Goal: Transaction & Acquisition: Book appointment/travel/reservation

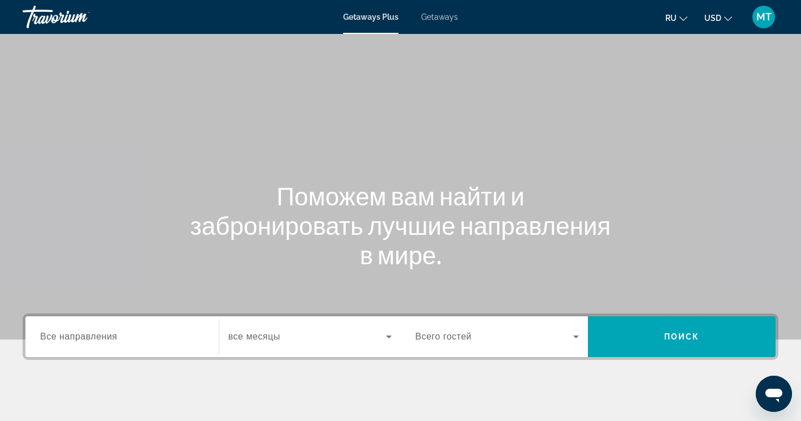
click at [113, 338] on span "Все направления" at bounding box center [78, 336] width 77 height 10
click at [113, 338] on input "Destination Все направления" at bounding box center [122, 337] width 164 height 14
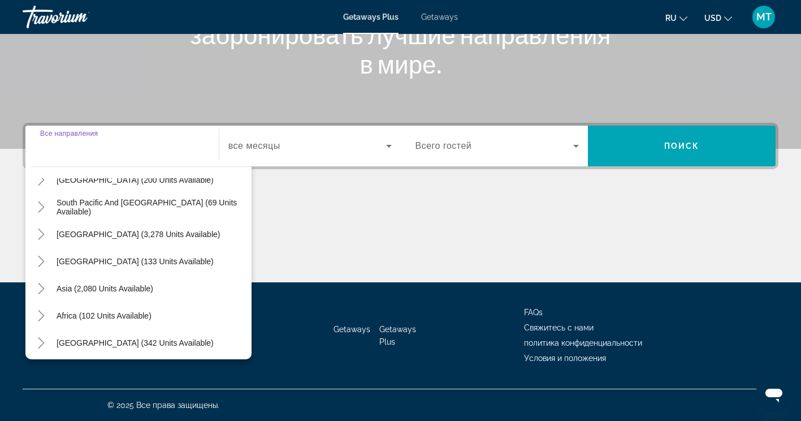
scroll to position [183, 0]
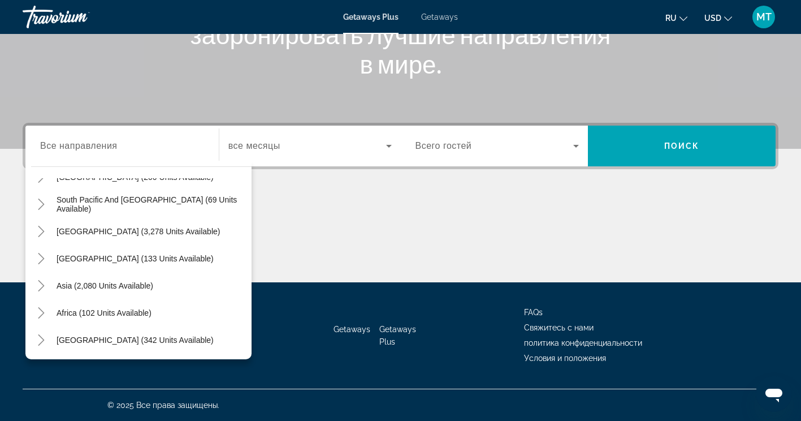
click at [31, 340] on div "All destinations United States (32,357 units available) Mexico (1,201 units ava…" at bounding box center [138, 260] width 226 height 198
click at [38, 343] on icon "Toggle Middle East (342 units available)" at bounding box center [41, 339] width 11 height 11
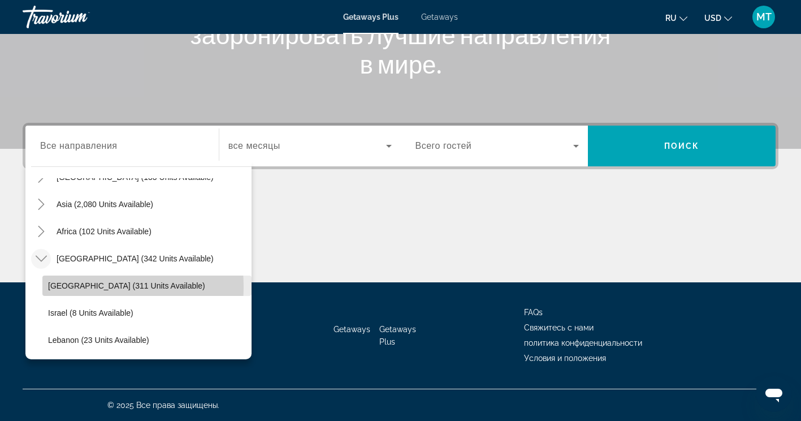
click at [78, 287] on span "Egypt (311 units available)" at bounding box center [126, 285] width 157 height 9
type input "**********"
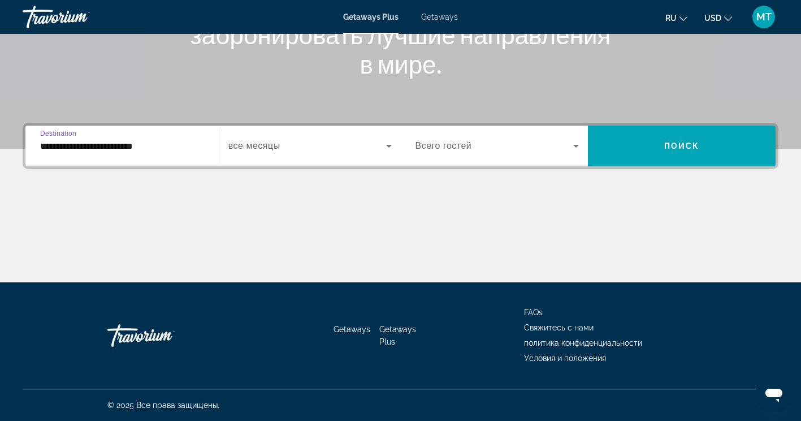
click at [350, 134] on div "Search widget" at bounding box center [309, 146] width 163 height 32
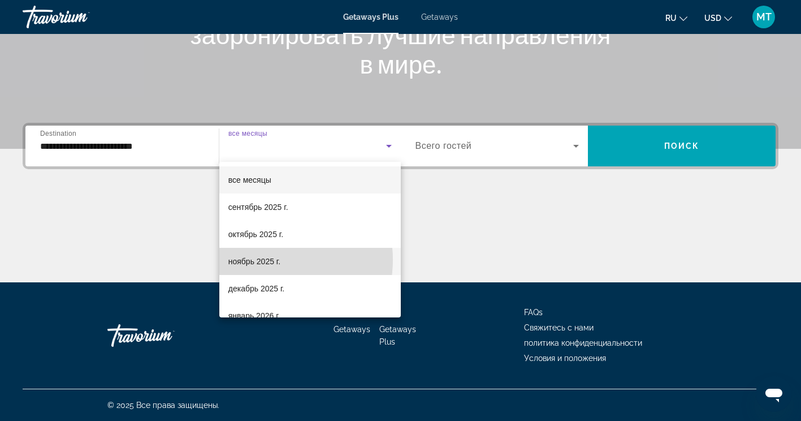
click at [262, 260] on span "ноябрь 2025 г." at bounding box center [254, 261] width 52 height 14
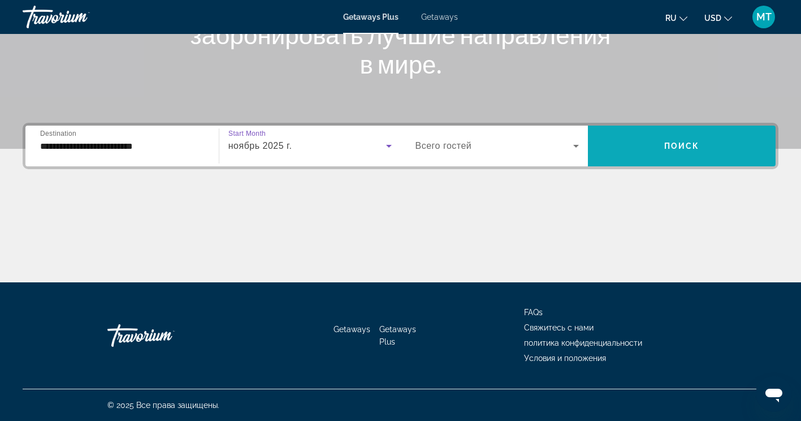
click at [673, 143] on span "Поиск" at bounding box center [682, 145] width 36 height 9
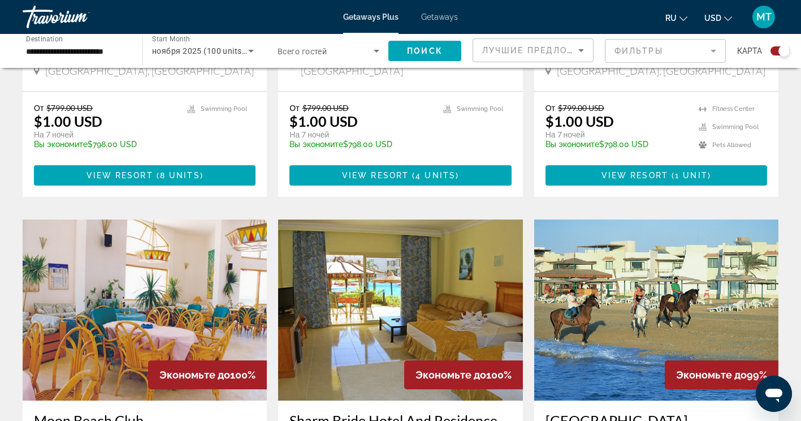
scroll to position [509, 0]
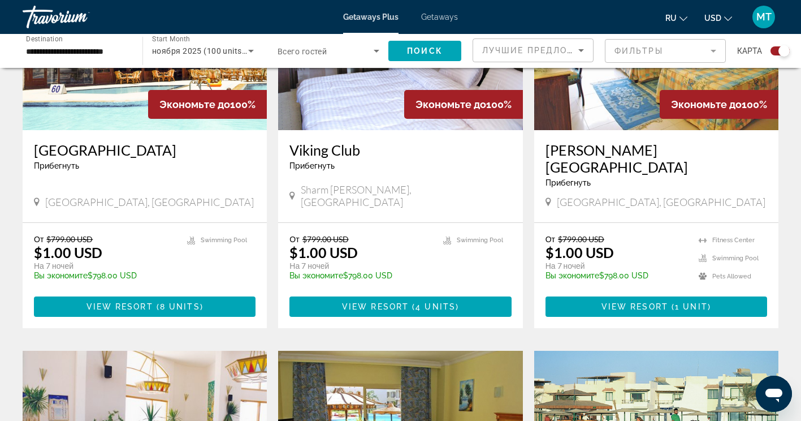
click at [115, 48] on input "**********" at bounding box center [77, 52] width 102 height 14
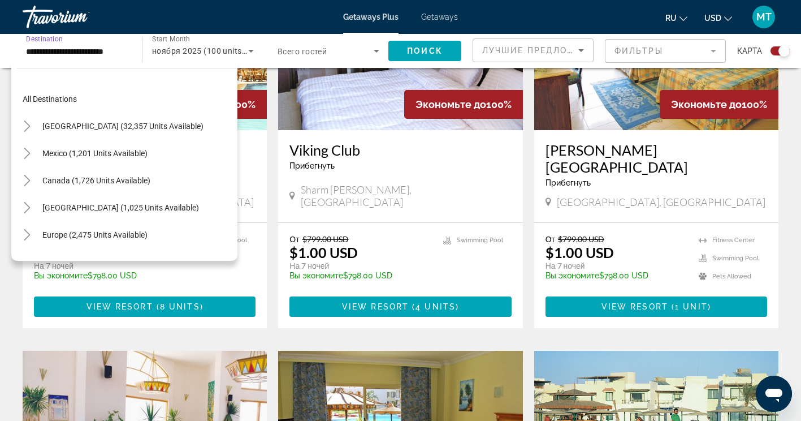
scroll to position [265, 0]
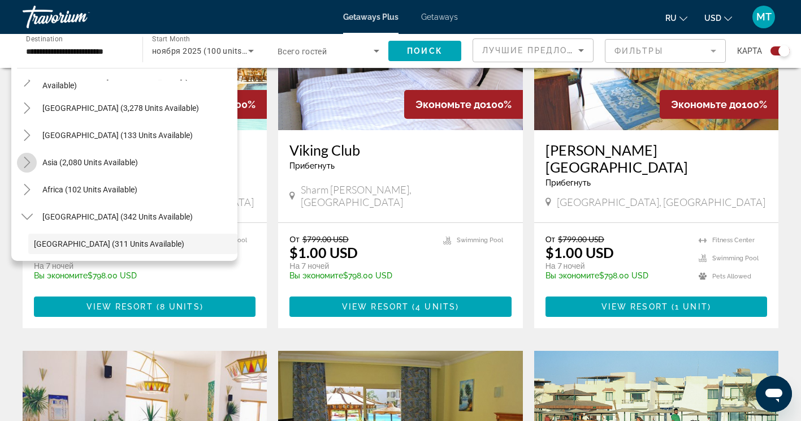
click at [28, 162] on icon "Toggle Asia (2,080 units available)" at bounding box center [26, 162] width 11 height 11
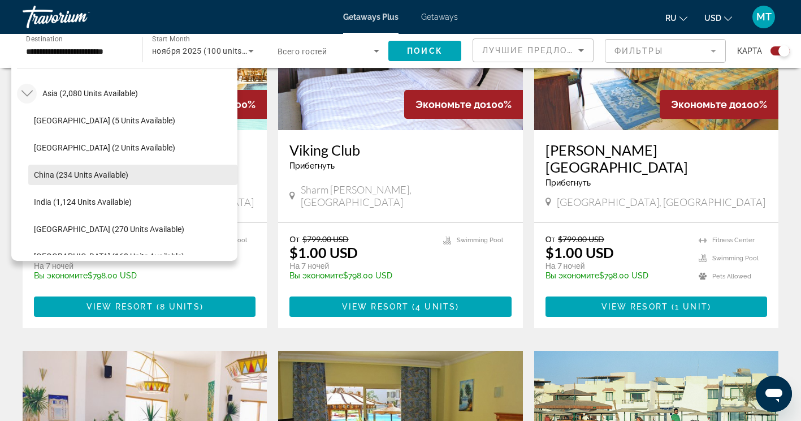
click at [96, 172] on span "China (234 units available)" at bounding box center [81, 174] width 94 height 9
type input "**********"
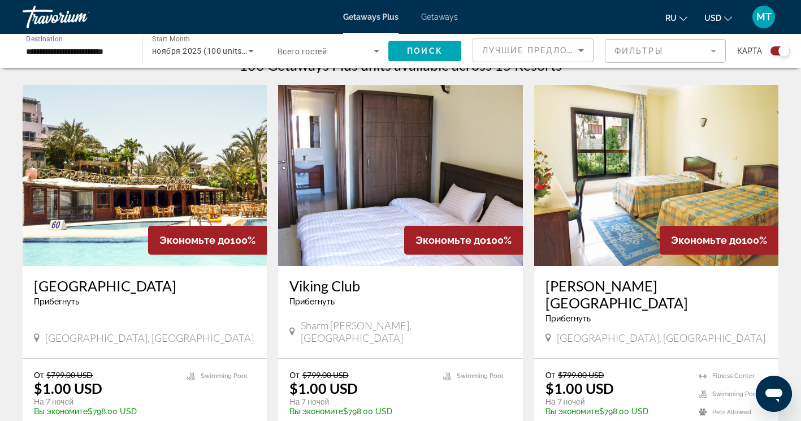
scroll to position [339, 0]
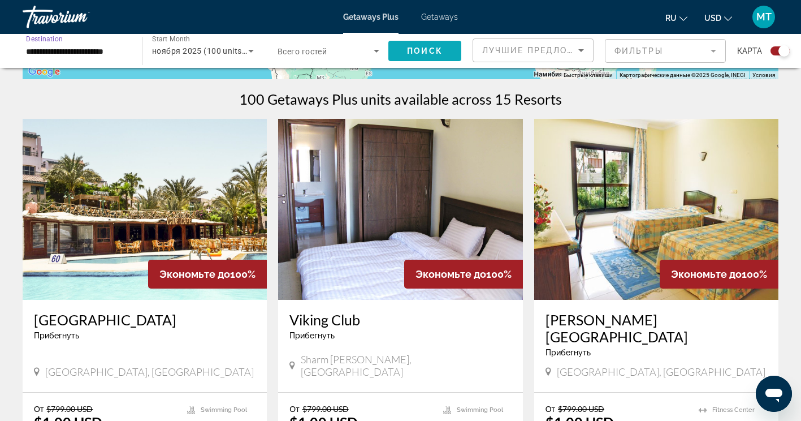
click at [403, 54] on span "Search widget" at bounding box center [424, 50] width 73 height 27
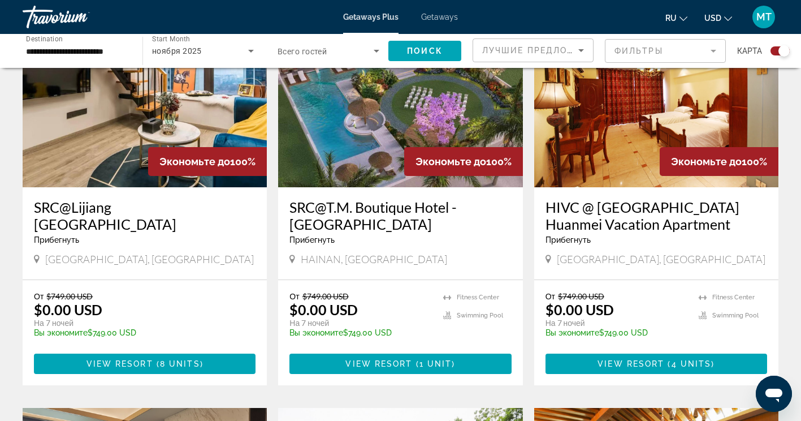
scroll to position [452, 0]
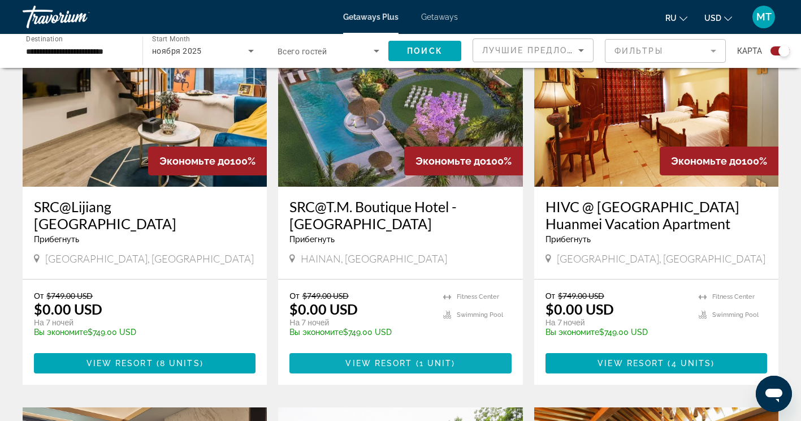
click at [385, 366] on span "View Resort" at bounding box center [379, 363] width 67 height 9
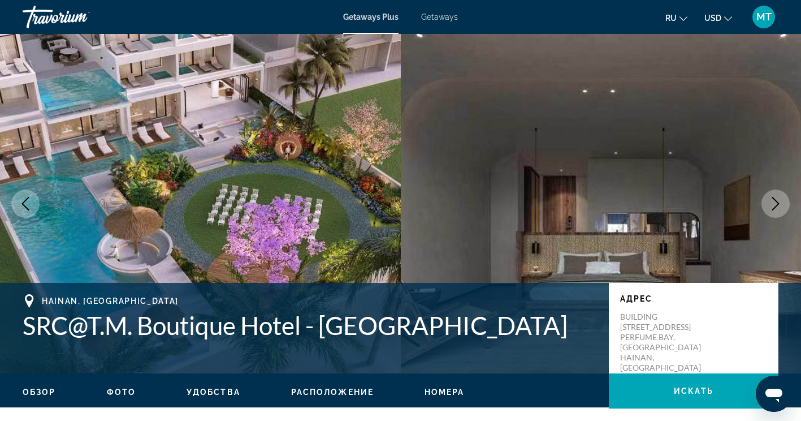
click at [779, 206] on icon "Next image" at bounding box center [776, 204] width 14 height 14
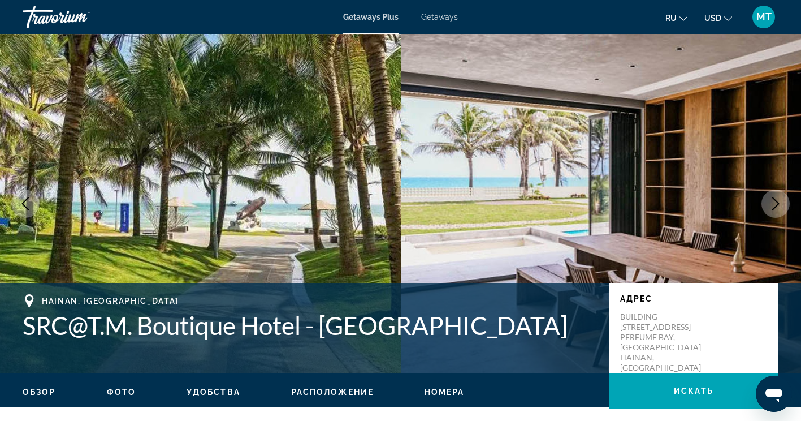
click at [779, 206] on icon "Next image" at bounding box center [776, 204] width 14 height 14
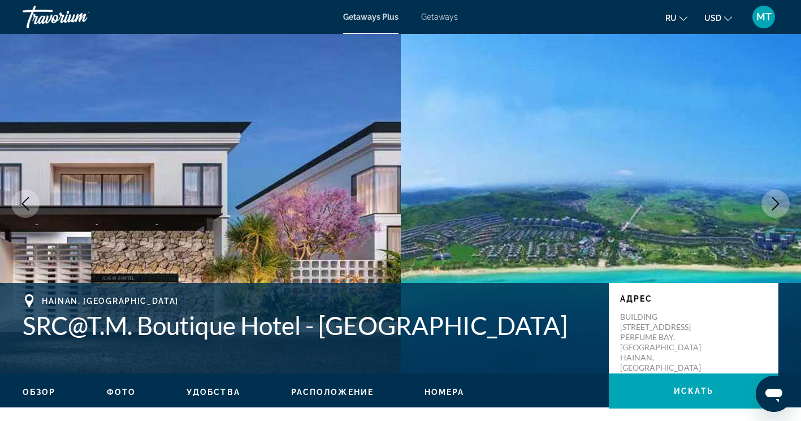
click at [779, 206] on icon "Next image" at bounding box center [776, 204] width 14 height 14
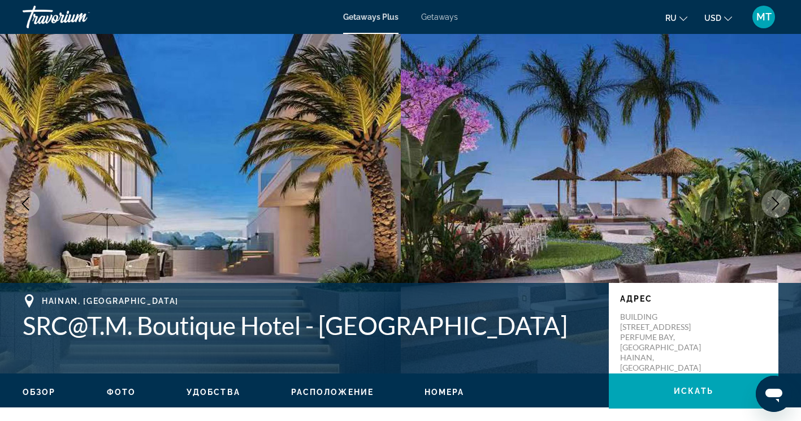
click at [778, 205] on icon "Next image" at bounding box center [776, 204] width 14 height 14
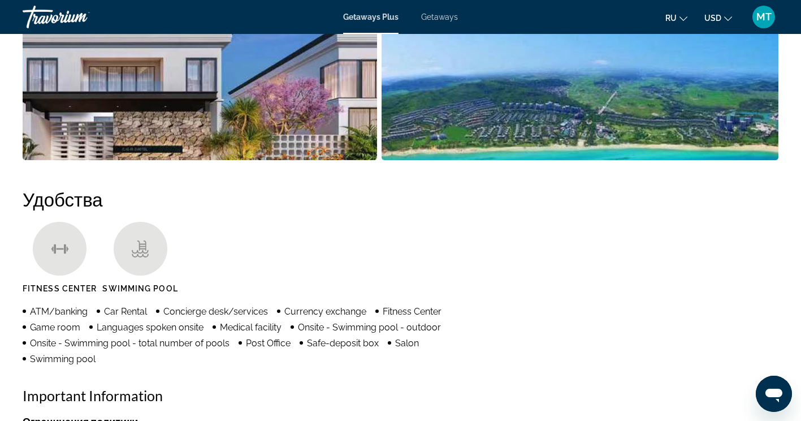
scroll to position [735, 0]
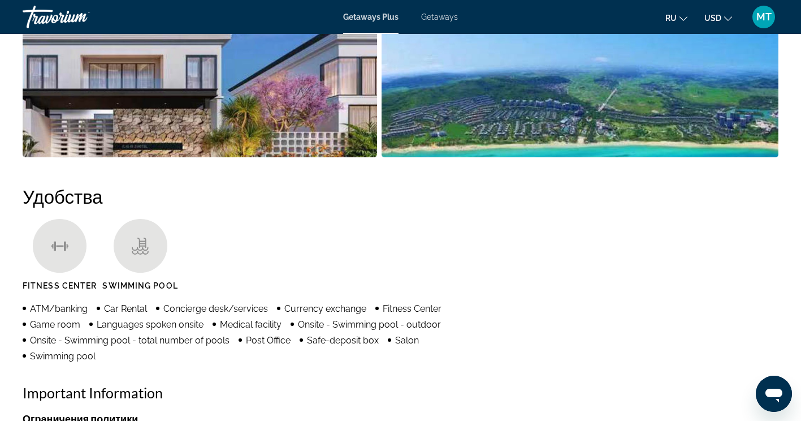
click at [675, 21] on span "ru" at bounding box center [671, 18] width 11 height 9
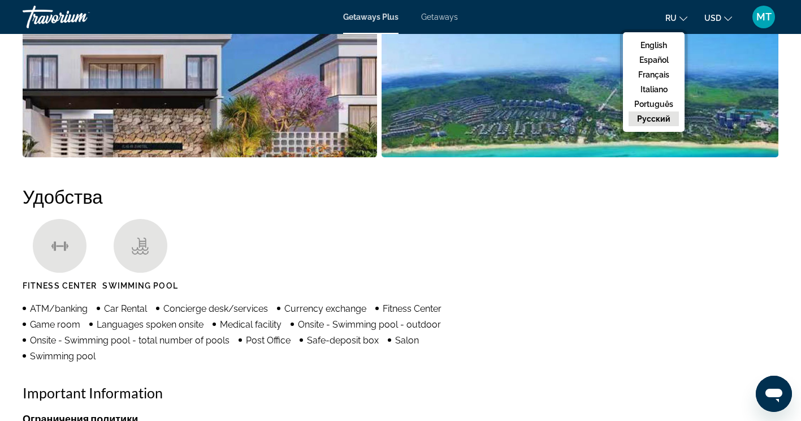
click at [655, 119] on button "русский" at bounding box center [654, 118] width 50 height 15
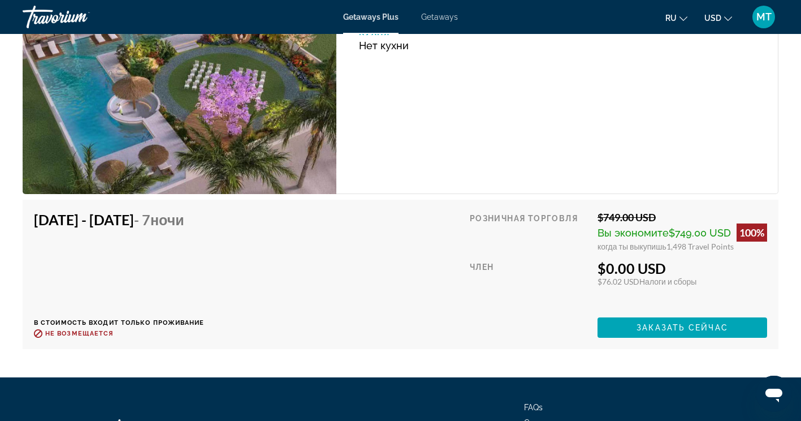
scroll to position [1697, 0]
drag, startPoint x: 667, startPoint y: 248, endPoint x: 687, endPoint y: 250, distance: 19.9
click at [687, 250] on div "когда ты выкупишь 1,498 Travel Points" at bounding box center [683, 246] width 170 height 10
drag, startPoint x: 599, startPoint y: 267, endPoint x: 646, endPoint y: 266, distance: 46.9
click at [646, 266] on div "$0.00 USD" at bounding box center [683, 268] width 170 height 17
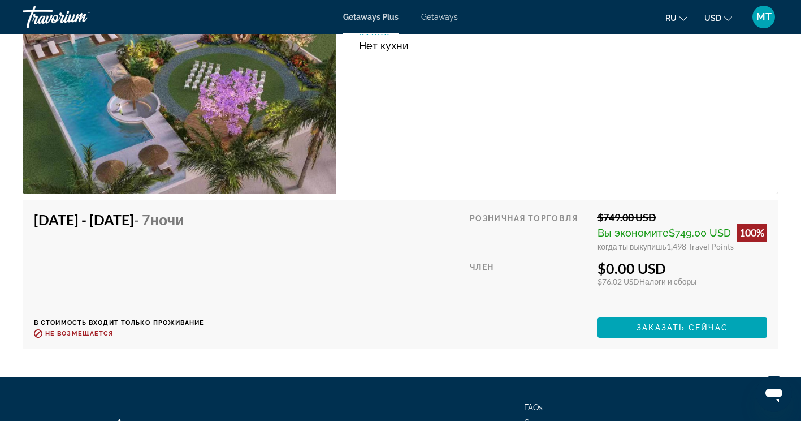
drag, startPoint x: 646, startPoint y: 266, endPoint x: 474, endPoint y: 294, distance: 173.6
click at [474, 294] on div "Член" at bounding box center [529, 284] width 119 height 49
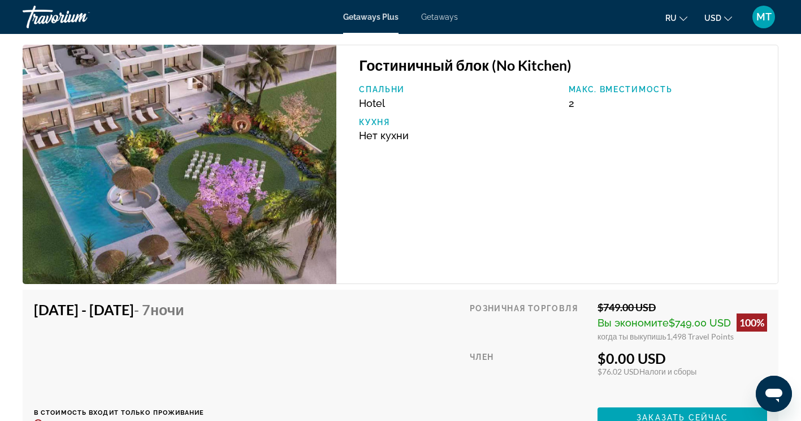
scroll to position [1640, 0]
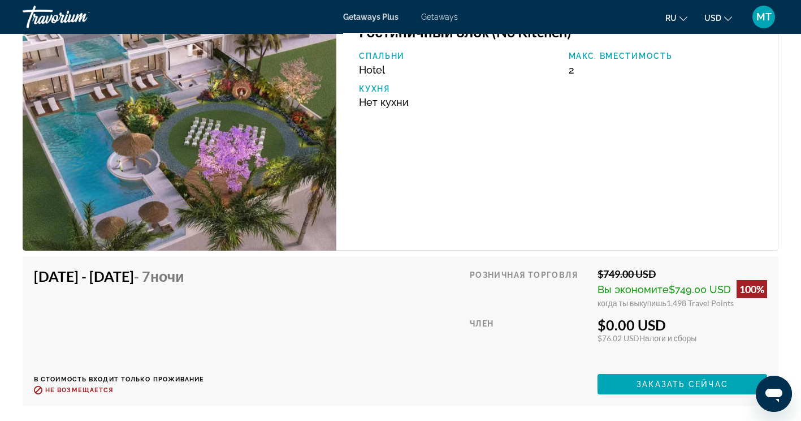
drag, startPoint x: 672, startPoint y: 325, endPoint x: 599, endPoint y: 331, distance: 73.3
click at [599, 331] on div "$0.00 USD" at bounding box center [683, 324] width 170 height 17
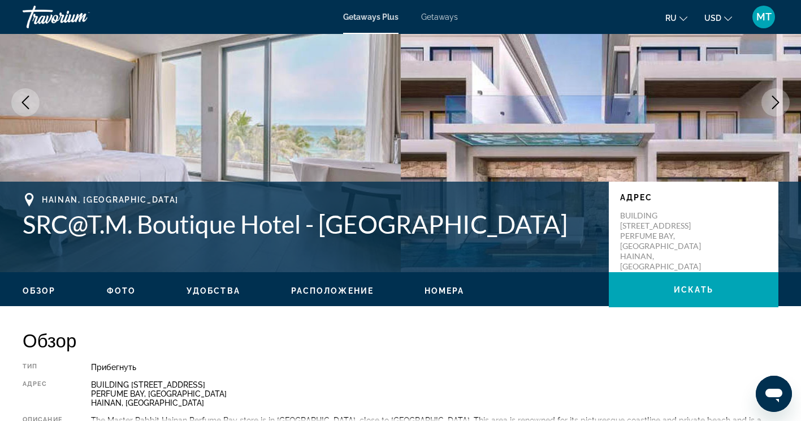
scroll to position [113, 0]
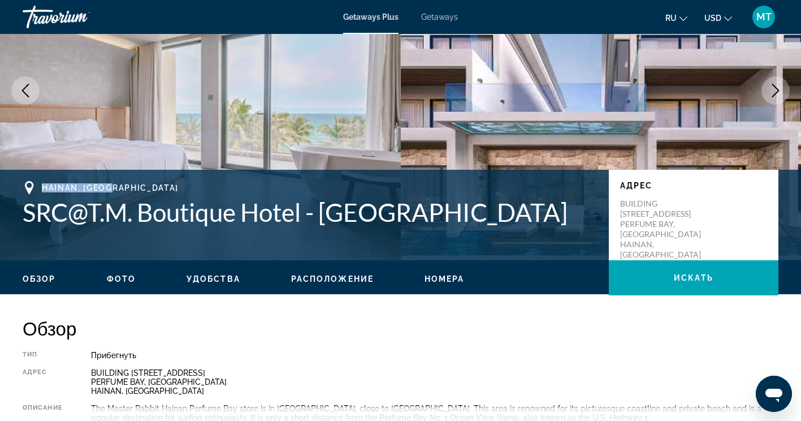
drag, startPoint x: 114, startPoint y: 186, endPoint x: 42, endPoint y: 187, distance: 71.8
click at [42, 187] on div "HAINAN, China" at bounding box center [310, 188] width 575 height 14
copy span "HAINAN, China"
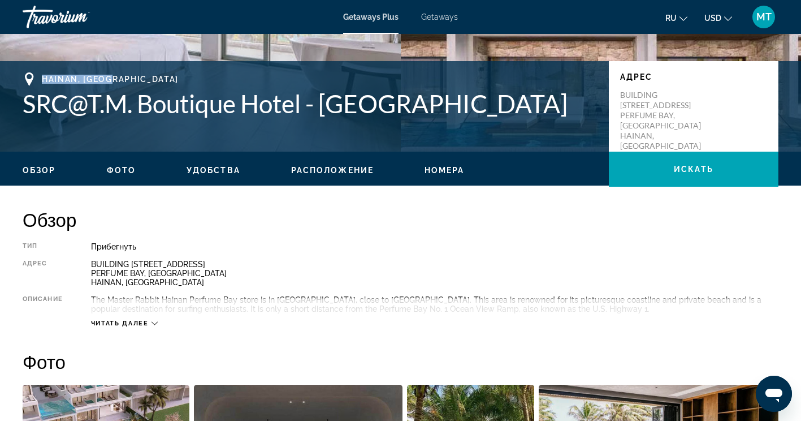
scroll to position [226, 0]
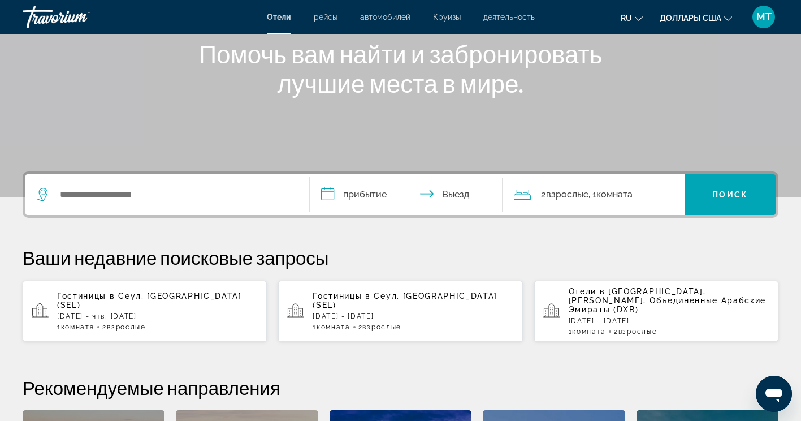
scroll to position [170, 0]
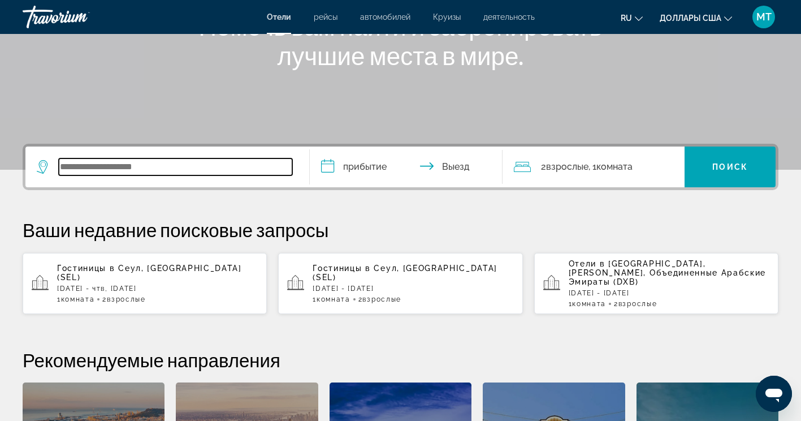
click at [193, 167] on input "Виджет поиска" at bounding box center [176, 166] width 234 height 17
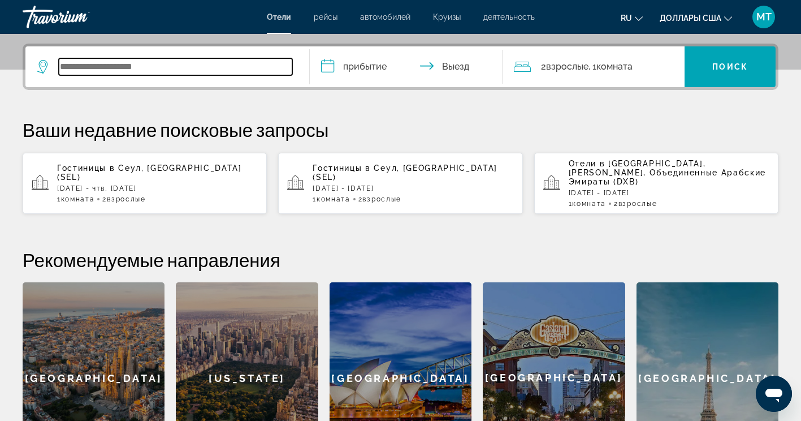
scroll to position [277, 0]
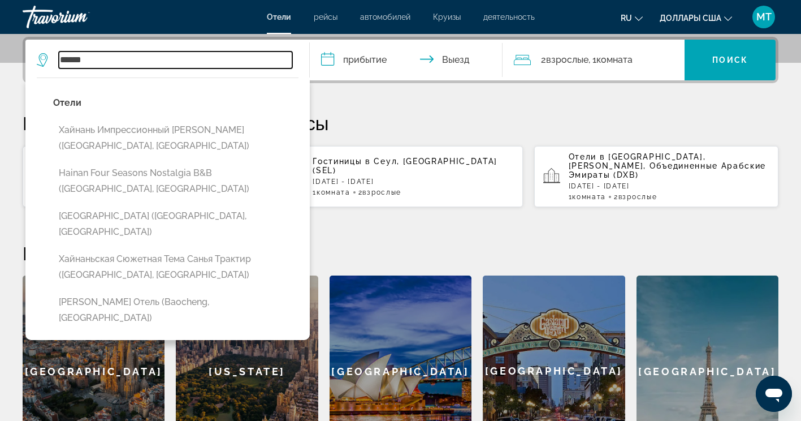
drag, startPoint x: 101, startPoint y: 58, endPoint x: 15, endPoint y: 55, distance: 86.6
click at [15, 55] on div "**********" at bounding box center [400, 252] width 801 height 430
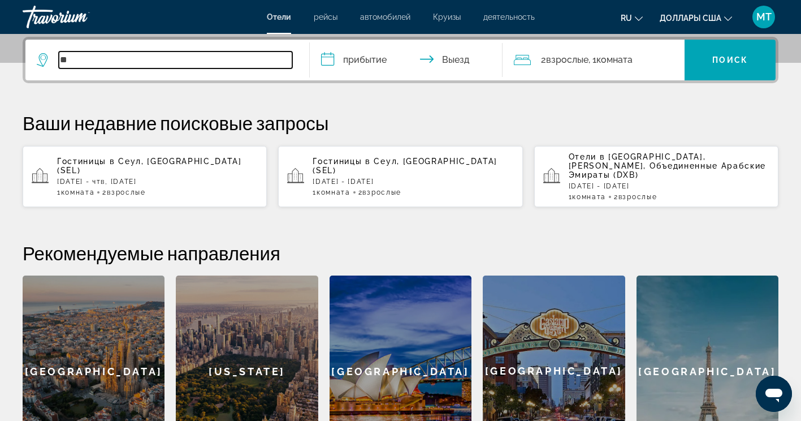
drag, startPoint x: 91, startPoint y: 61, endPoint x: 40, endPoint y: 60, distance: 51.5
click at [40, 60] on div "**" at bounding box center [165, 59] width 256 height 17
click at [101, 64] on input "**" at bounding box center [176, 59] width 234 height 17
drag, startPoint x: 101, startPoint y: 59, endPoint x: 27, endPoint y: 59, distance: 74.6
click at [27, 59] on app-destination-search "**" at bounding box center [167, 60] width 284 height 41
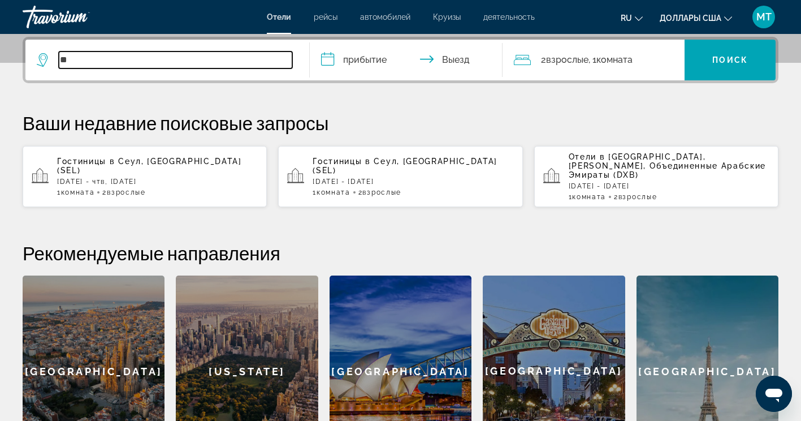
paste input "**********"
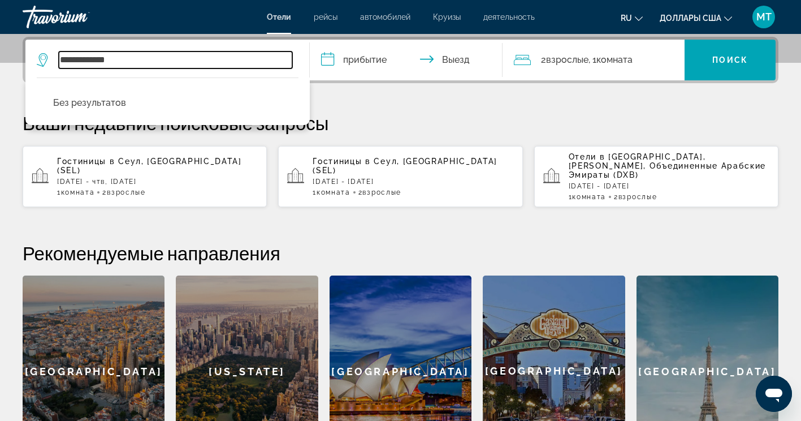
drag, startPoint x: 126, startPoint y: 61, endPoint x: 97, endPoint y: 61, distance: 28.8
click at [96, 61] on input "**********" at bounding box center [176, 59] width 234 height 17
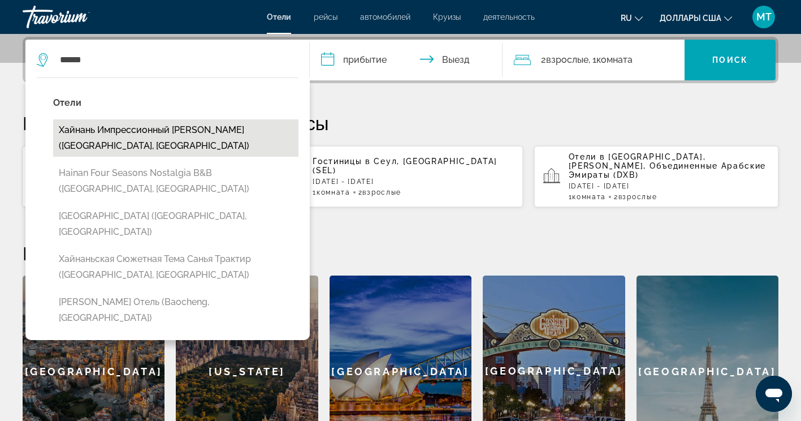
click at [174, 126] on button "Хайнань Импрессионный [PERSON_NAME] ([GEOGRAPHIC_DATA], [GEOGRAPHIC_DATA])" at bounding box center [175, 137] width 245 height 37
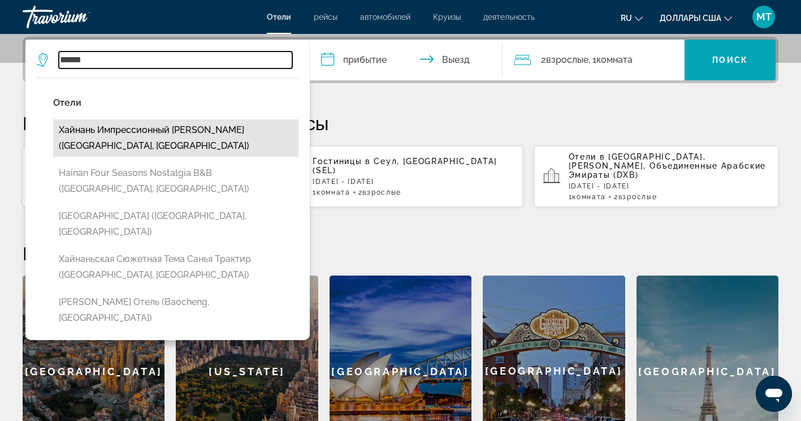
type input "**********"
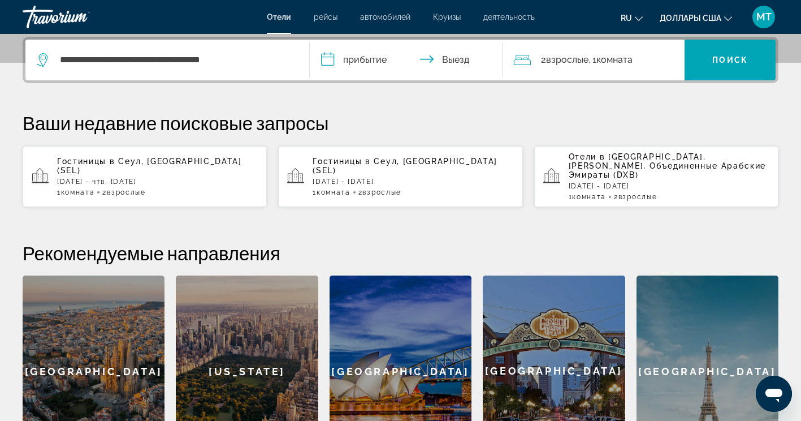
click at [383, 61] on input "**********" at bounding box center [409, 62] width 198 height 44
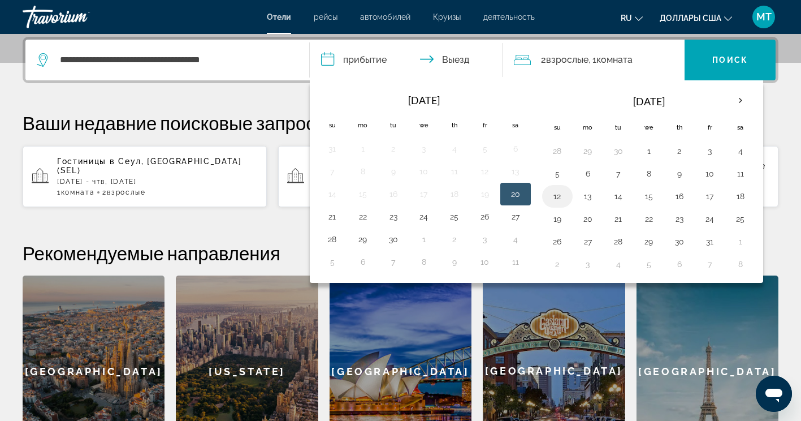
click at [555, 197] on button "12" at bounding box center [558, 196] width 18 height 16
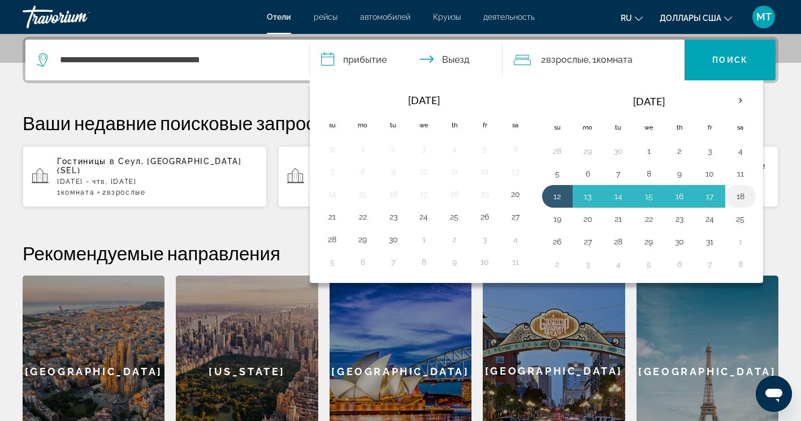
click at [749, 198] on button "18" at bounding box center [741, 196] width 18 height 16
type input "**********"
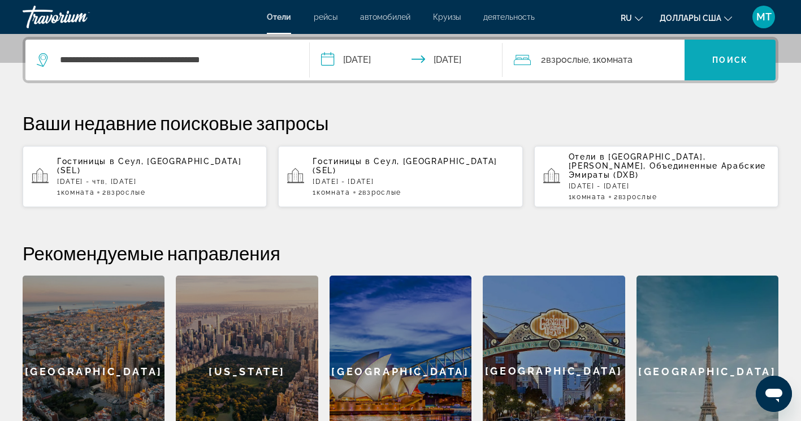
click at [719, 55] on span "Поиск" at bounding box center [731, 59] width 36 height 9
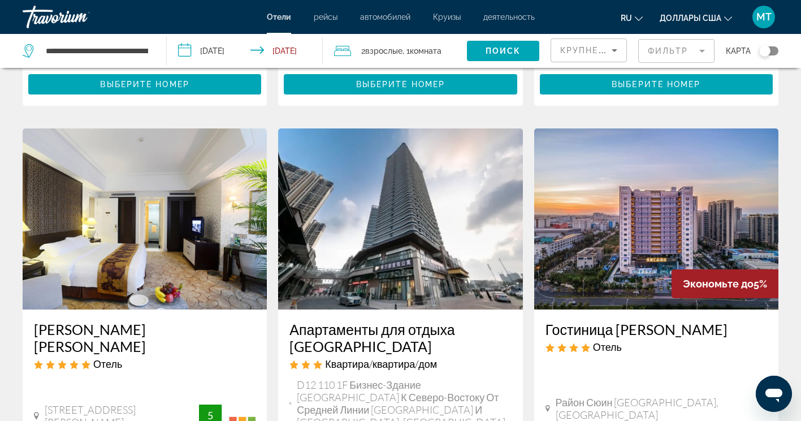
scroll to position [1357, 0]
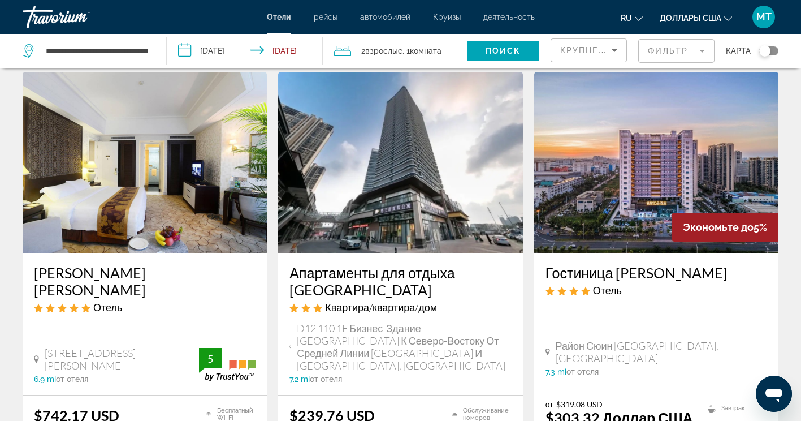
drag, startPoint x: 87, startPoint y: 345, endPoint x: 40, endPoint y: 344, distance: 46.4
click at [40, 347] on div "[STREET_ADDRESS][PERSON_NAME]" at bounding box center [116, 359] width 165 height 25
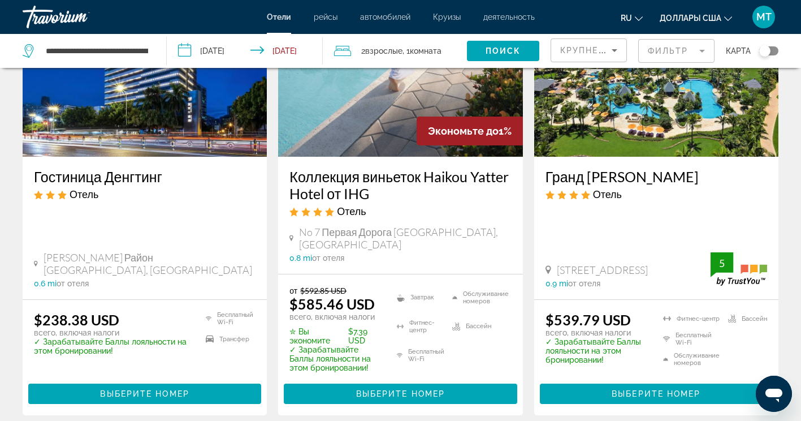
scroll to position [0, 0]
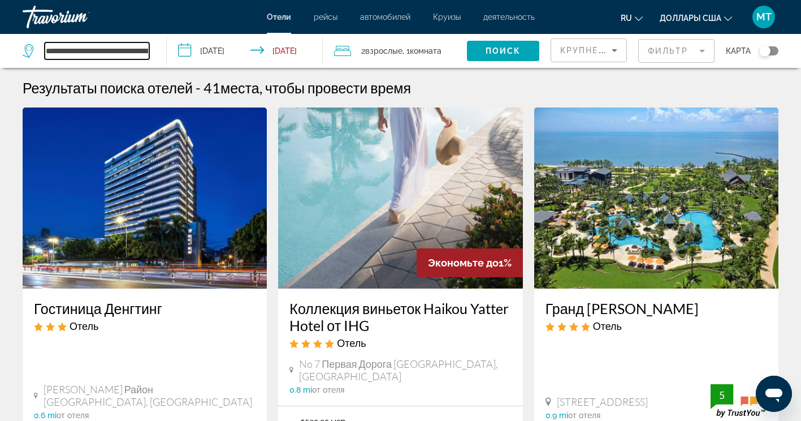
click at [122, 50] on input "**********" at bounding box center [97, 50] width 105 height 17
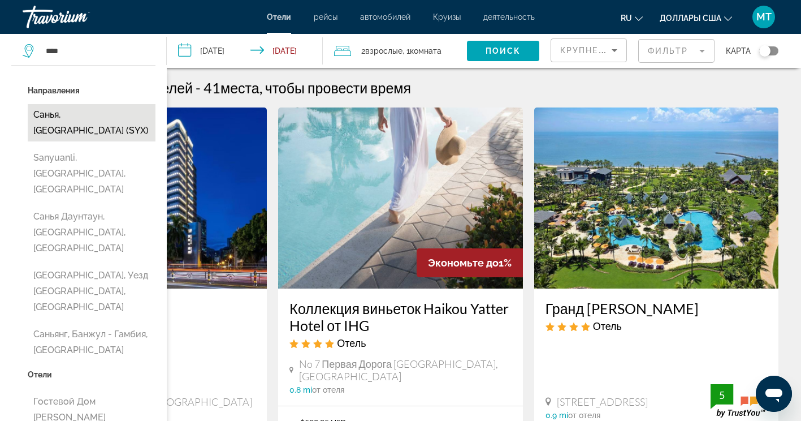
click at [105, 118] on button "Санья, [GEOGRAPHIC_DATA] (SYX)" at bounding box center [92, 122] width 128 height 37
type input "**********"
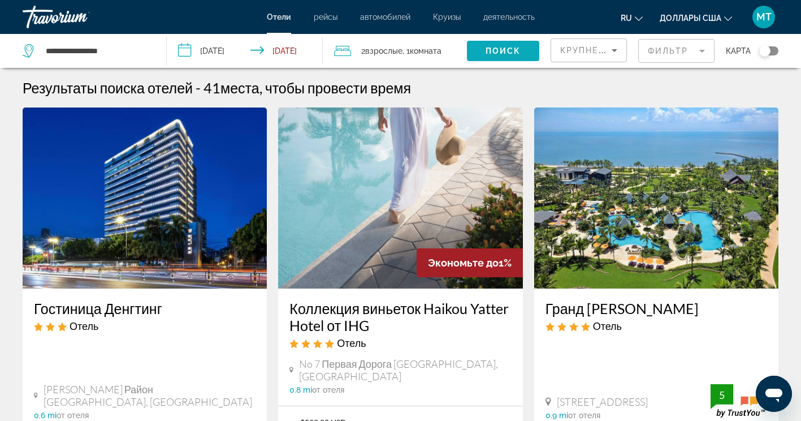
click at [517, 49] on span "Поиск" at bounding box center [504, 50] width 36 height 9
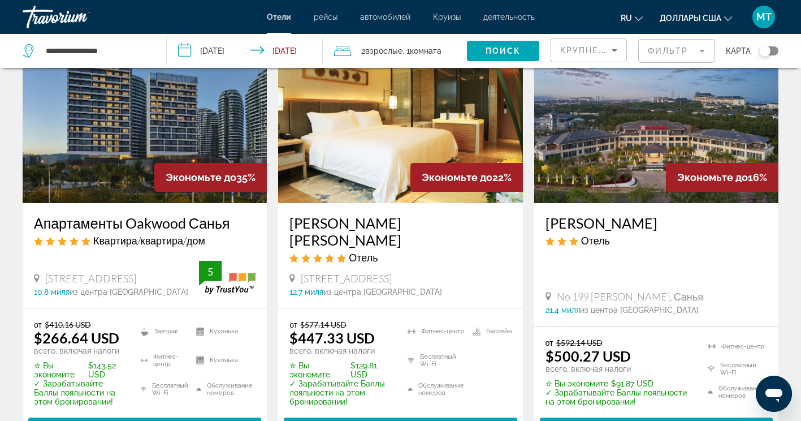
scroll to position [113, 0]
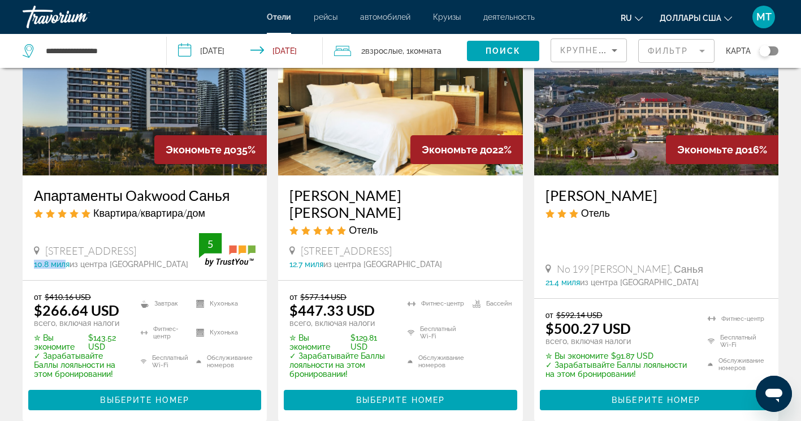
drag, startPoint x: 32, startPoint y: 264, endPoint x: 65, endPoint y: 264, distance: 32.8
click at [65, 264] on div "Апартаменты Oakwood Санья Квартира/квартира/дом [STREET_ADDRESS] 10.8 миля из ц…" at bounding box center [145, 227] width 244 height 105
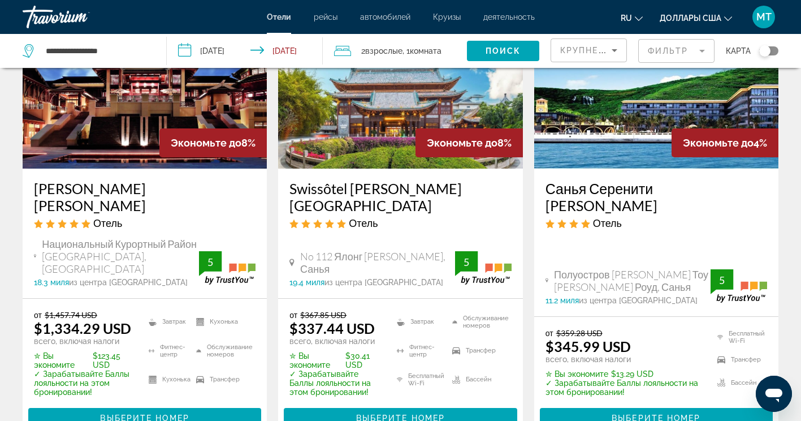
scroll to position [1074, 0]
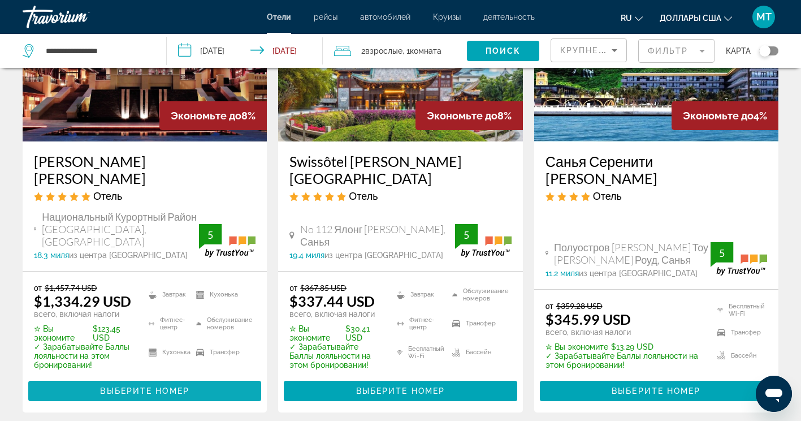
click at [159, 386] on span "Выберите номер" at bounding box center [144, 390] width 89 height 9
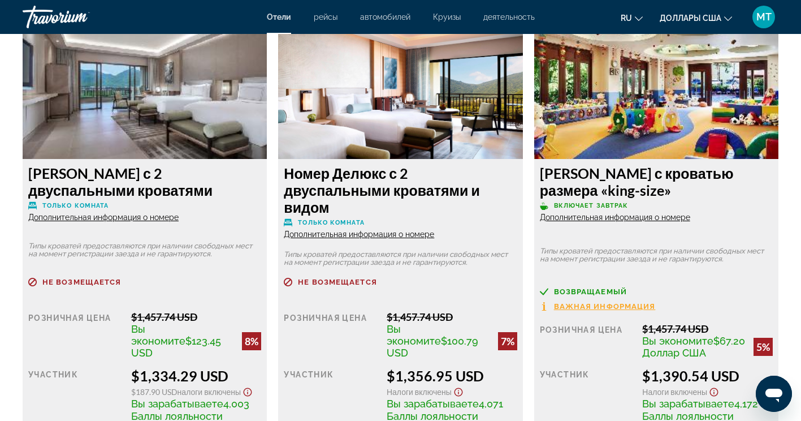
scroll to position [1640, 0]
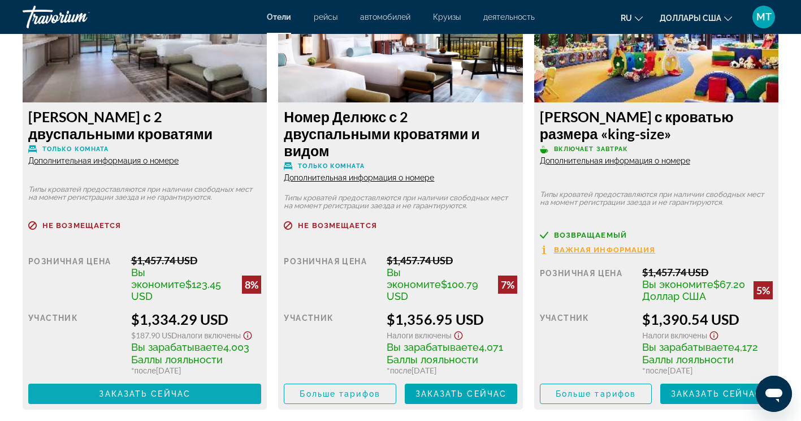
click at [99, 380] on span "Основное содержание" at bounding box center [144, 393] width 233 height 27
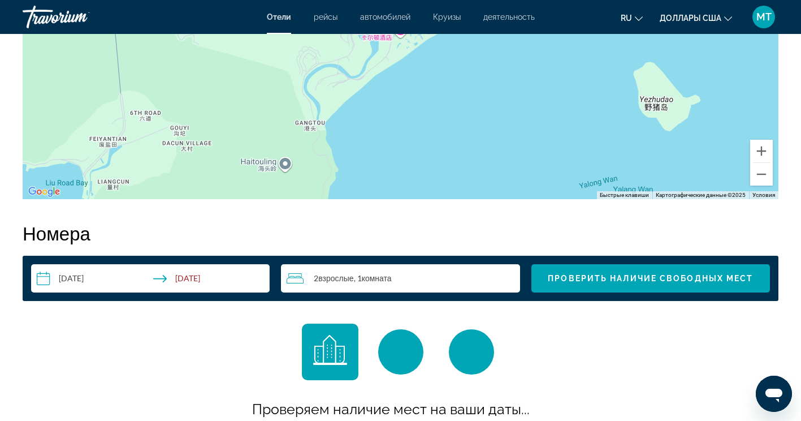
scroll to position [1277, 0]
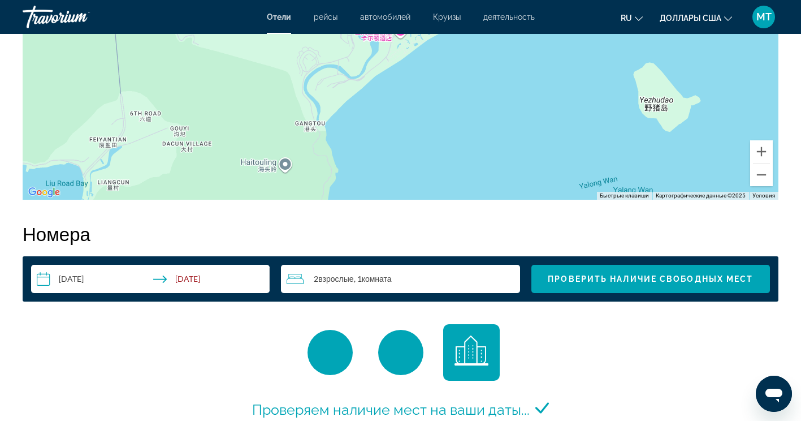
click at [185, 275] on input "**********" at bounding box center [152, 281] width 243 height 32
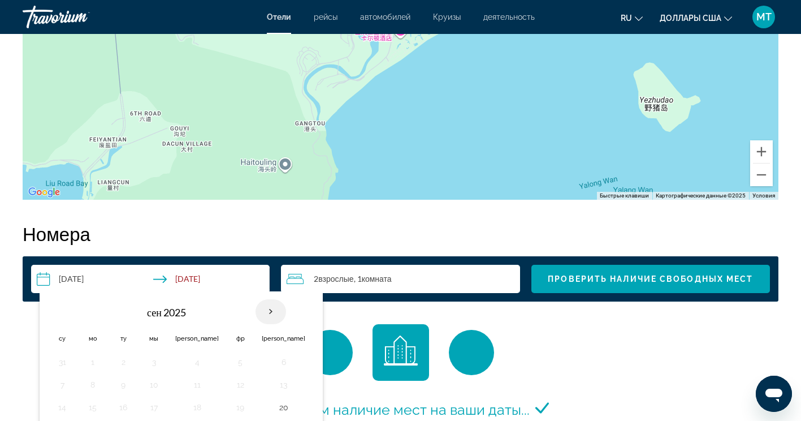
click at [256, 315] on th "В следующем месяце" at bounding box center [271, 311] width 31 height 25
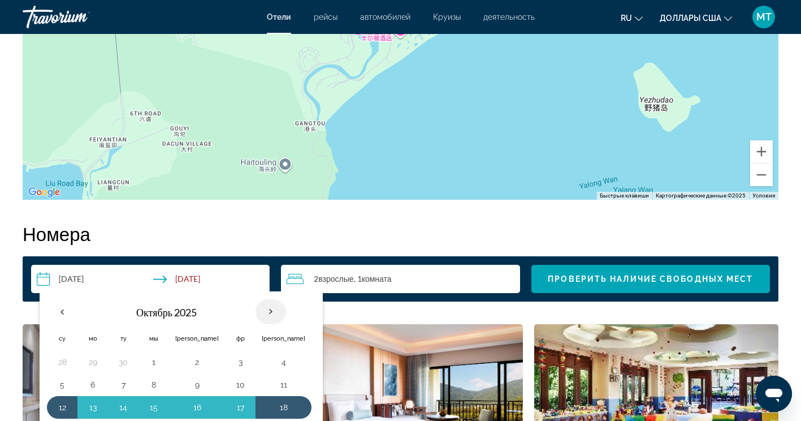
click at [256, 315] on th "В следующем месяце" at bounding box center [271, 311] width 31 height 25
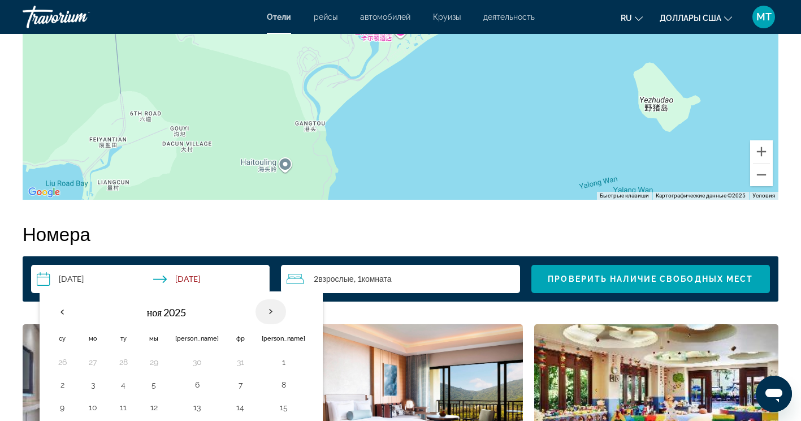
scroll to position [1333, 0]
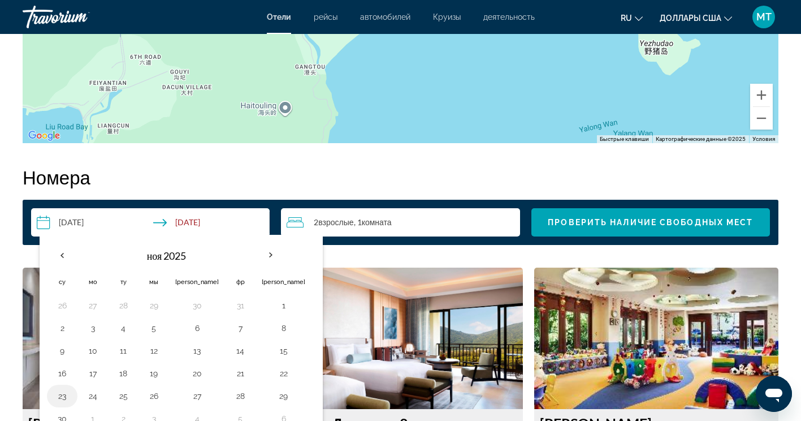
click at [61, 393] on button "23" at bounding box center [62, 396] width 18 height 16
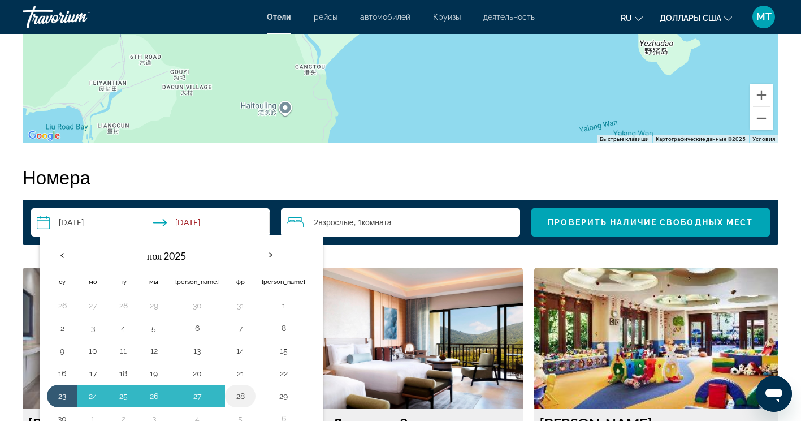
click at [231, 392] on button "28" at bounding box center [240, 396] width 18 height 16
type input "**********"
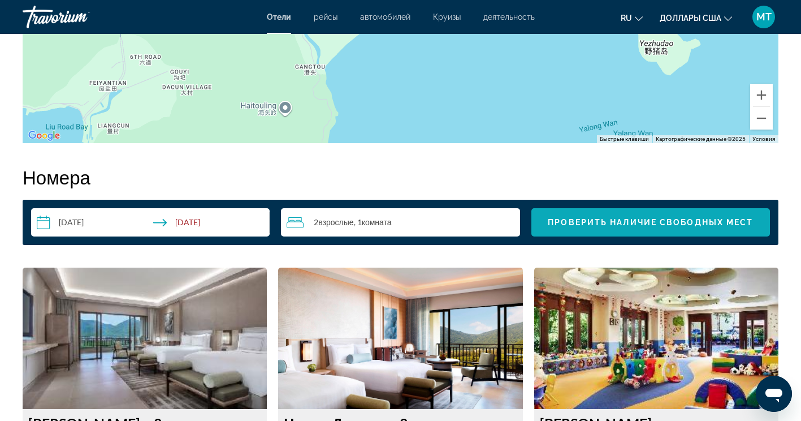
click at [599, 211] on span "Виджет поиска" at bounding box center [651, 222] width 239 height 27
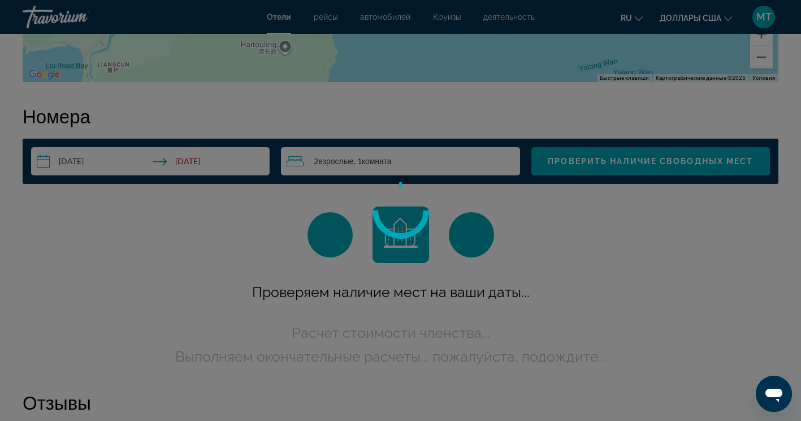
scroll to position [1431, 0]
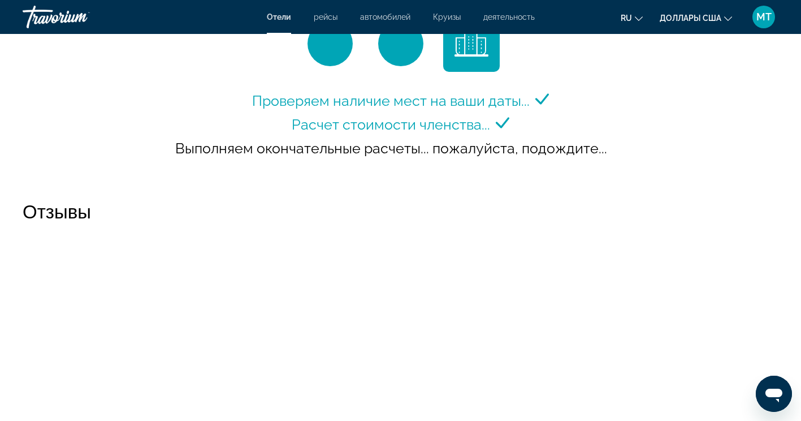
scroll to position [1470, 0]
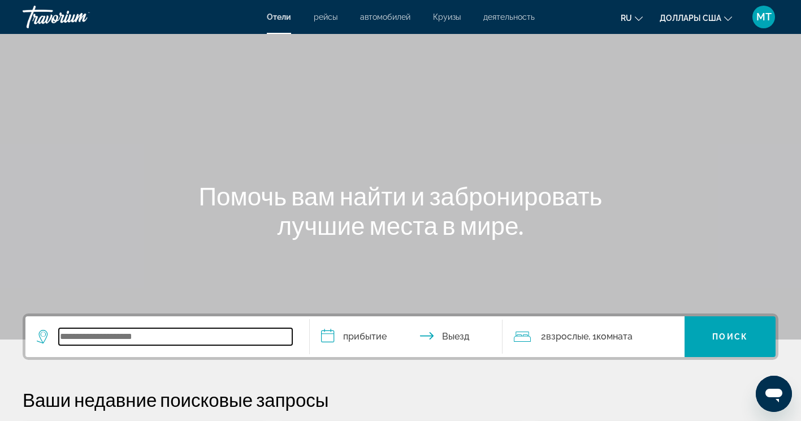
click at [115, 334] on input "Виджет поиска" at bounding box center [176, 336] width 234 height 17
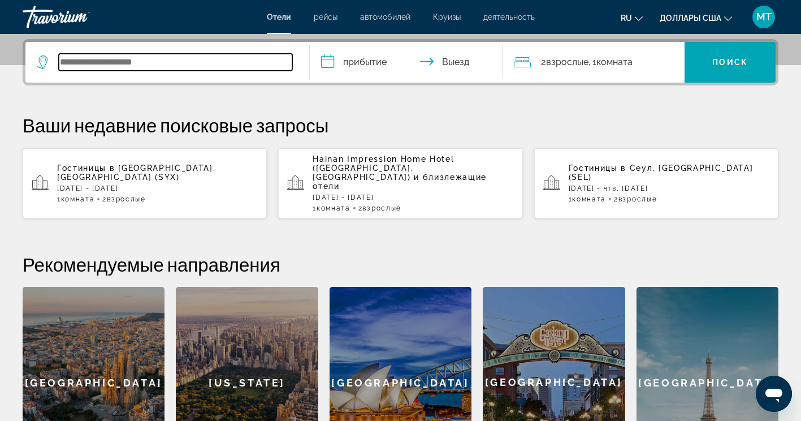
scroll to position [277, 0]
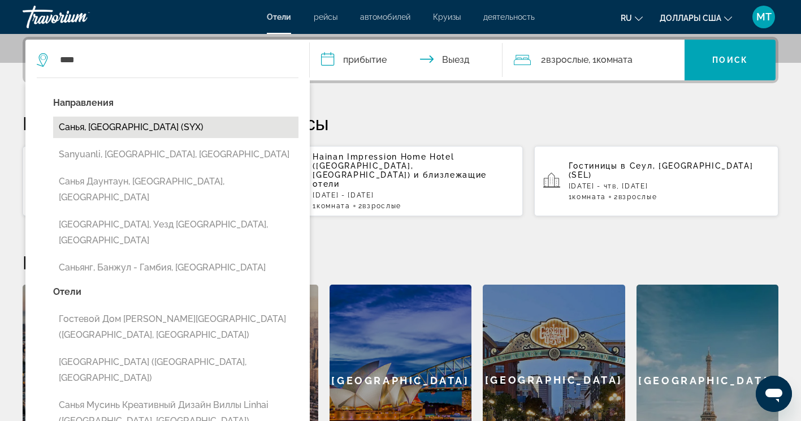
click at [167, 123] on button "Санья, [GEOGRAPHIC_DATA] (SYX)" at bounding box center [175, 126] width 245 height 21
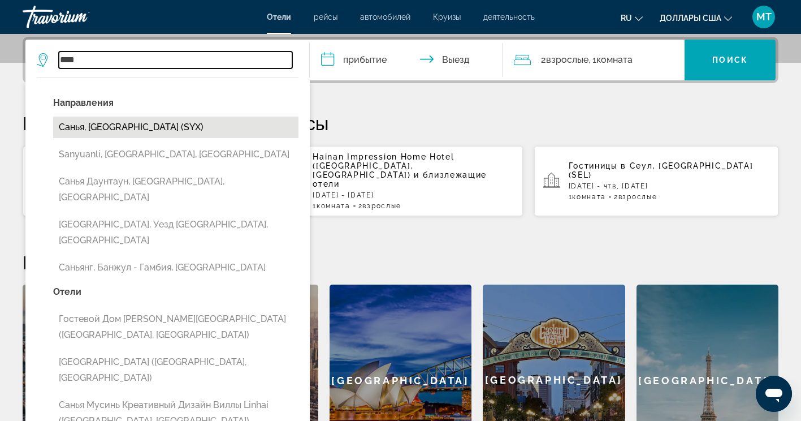
type input "**********"
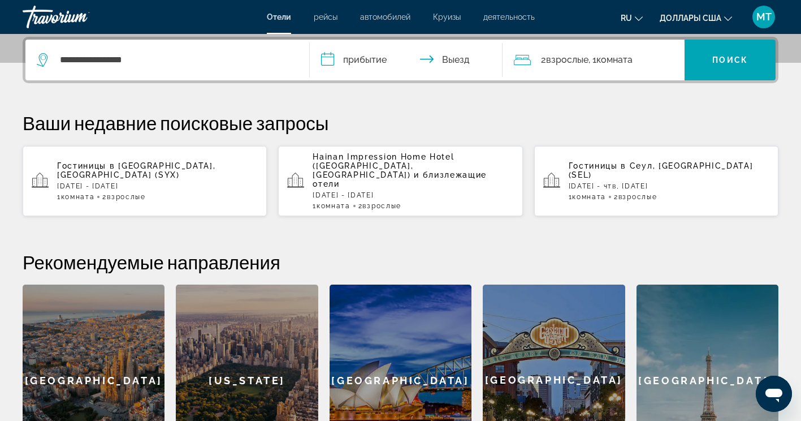
click at [390, 60] on input "**********" at bounding box center [409, 62] width 198 height 44
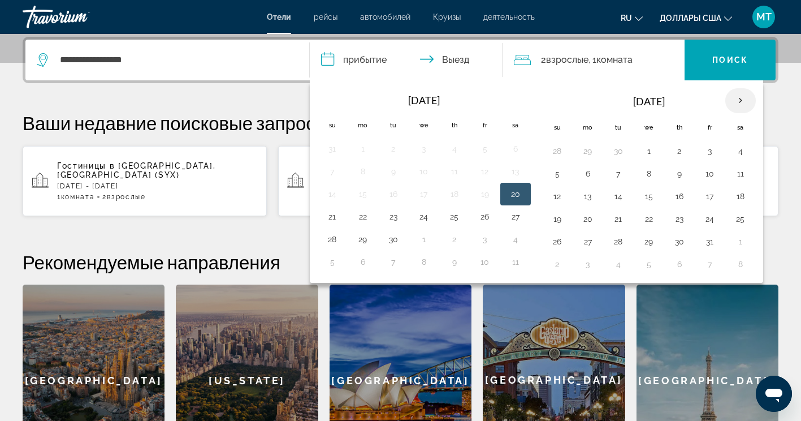
click at [748, 106] on th "Next month" at bounding box center [741, 100] width 31 height 25
click at [562, 240] on button "23" at bounding box center [558, 242] width 18 height 16
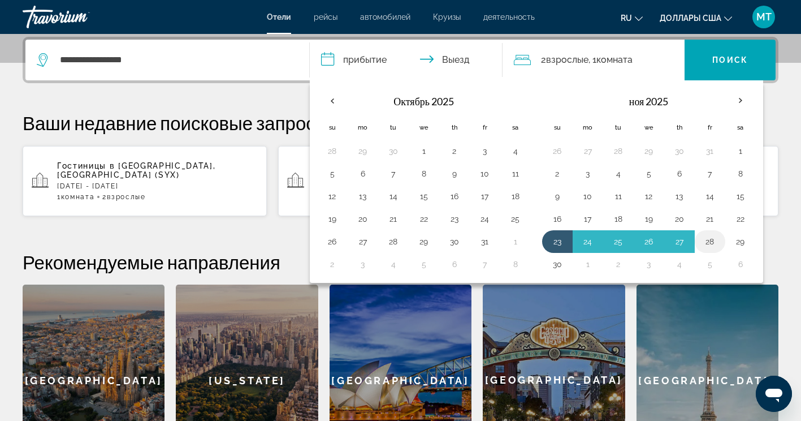
click at [707, 243] on button "28" at bounding box center [710, 242] width 18 height 16
type input "**********"
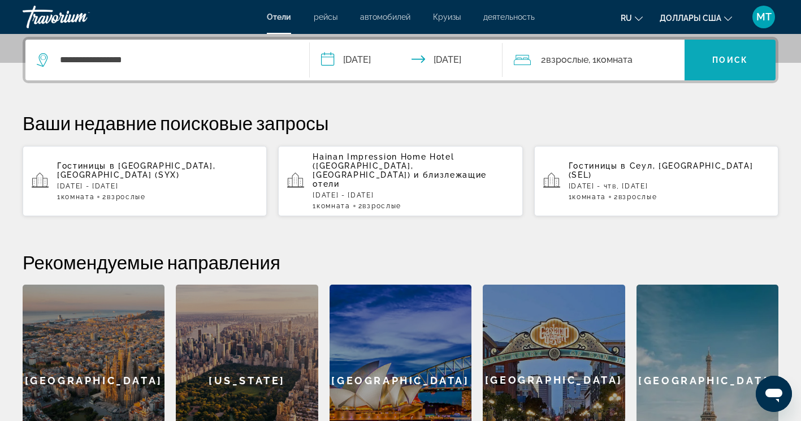
click at [741, 66] on span "Виджет поиска" at bounding box center [730, 59] width 91 height 27
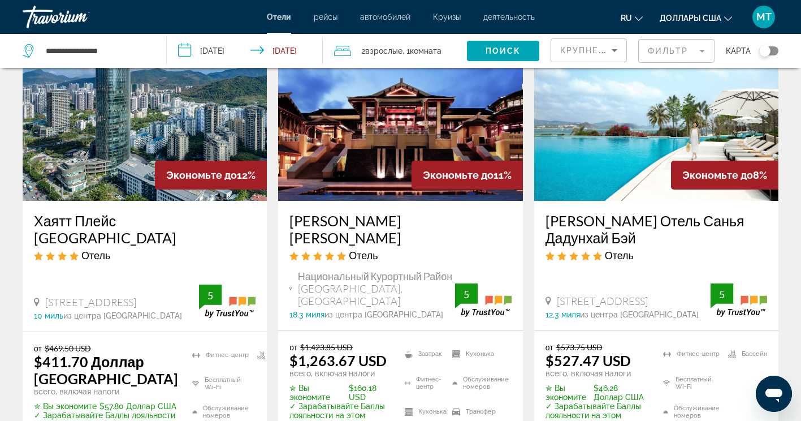
scroll to position [622, 0]
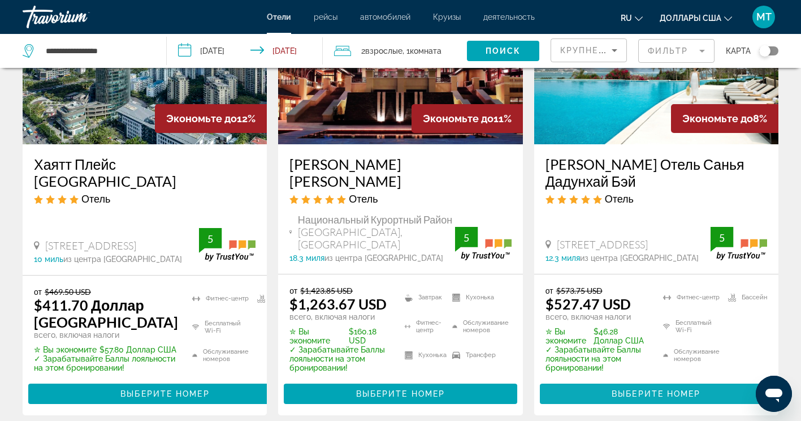
click at [649, 389] on span "Выберите номер" at bounding box center [656, 393] width 89 height 9
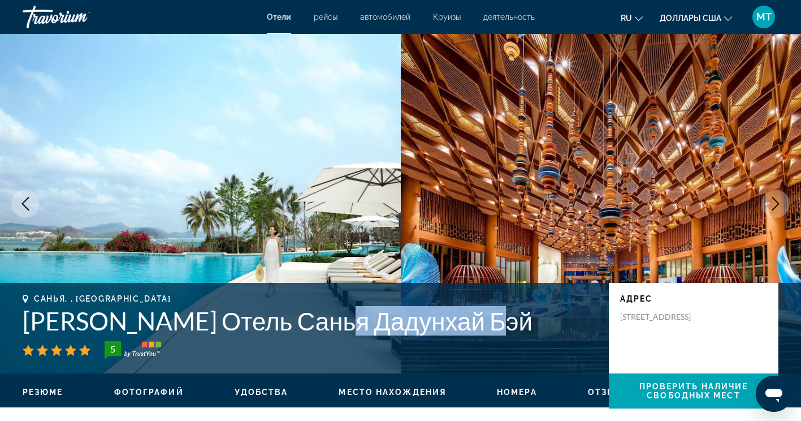
drag, startPoint x: 319, startPoint y: 327, endPoint x: 485, endPoint y: 323, distance: 166.3
click at [485, 323] on h1 "[PERSON_NAME] Отель Санья Дадунхай Бэй" at bounding box center [310, 320] width 575 height 29
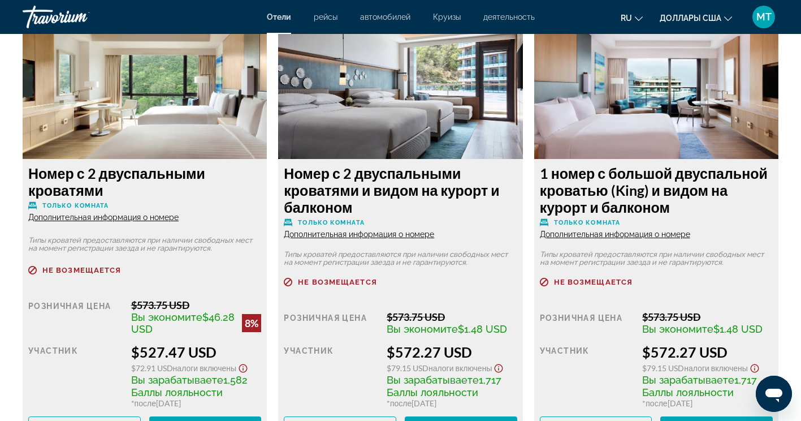
scroll to position [1640, 0]
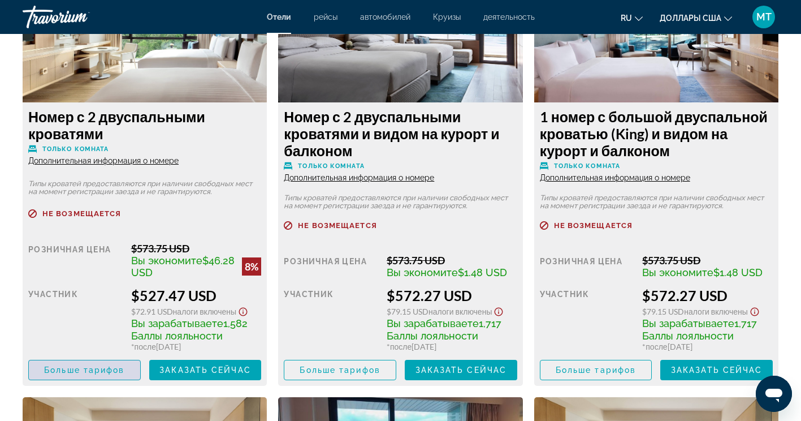
click at [101, 370] on span "Больше тарифов" at bounding box center [84, 369] width 80 height 9
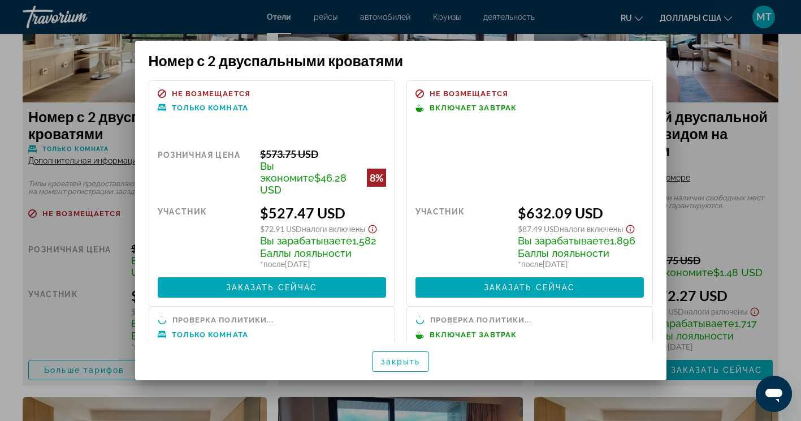
scroll to position [0, 0]
drag, startPoint x: 526, startPoint y: 201, endPoint x: 553, endPoint y: 203, distance: 26.6
click at [552, 204] on font "$632.09 USD" at bounding box center [560, 212] width 85 height 17
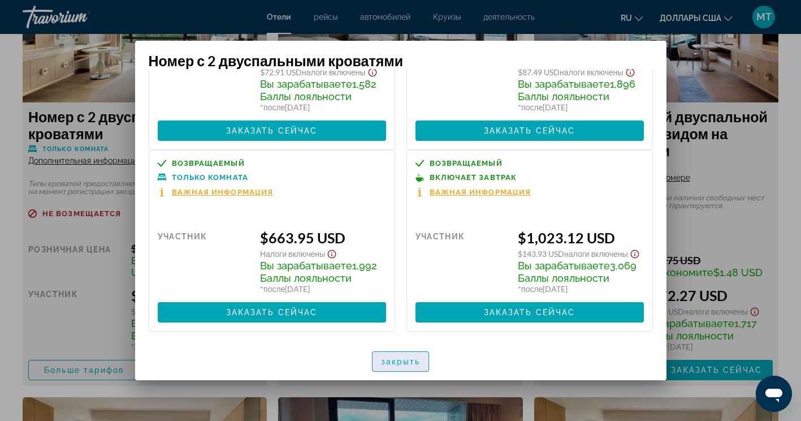
click at [408, 360] on span "закрыть" at bounding box center [401, 361] width 40 height 9
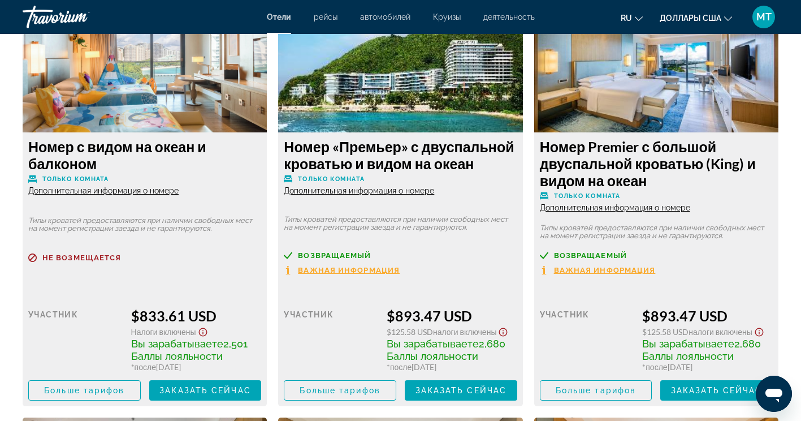
scroll to position [4241, 0]
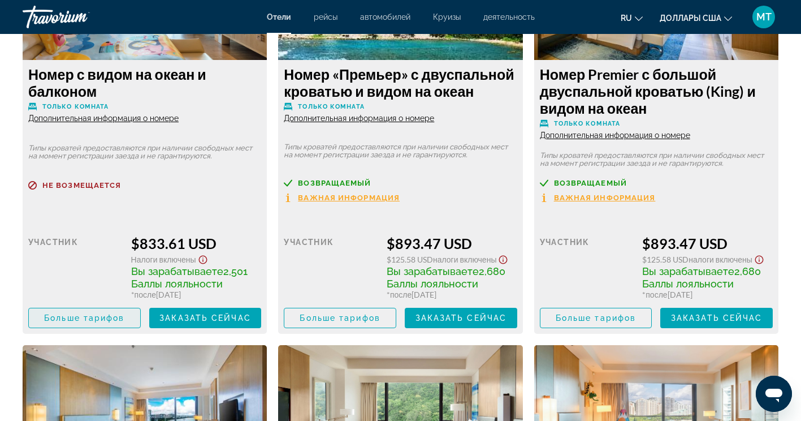
click at [70, 316] on span "Больше тарифов" at bounding box center [84, 317] width 80 height 9
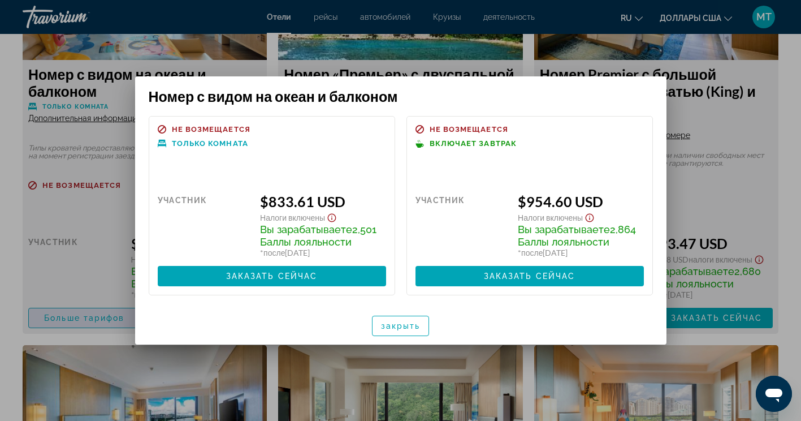
scroll to position [0, 0]
click at [409, 327] on span "закрыть" at bounding box center [401, 325] width 40 height 9
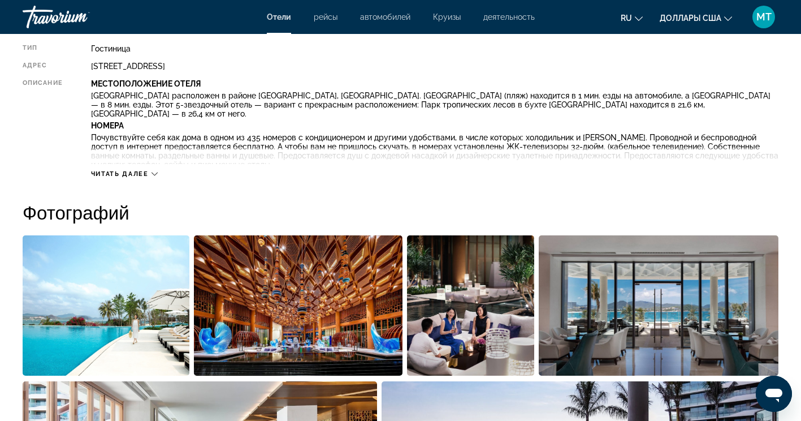
scroll to position [396, 0]
